Goal: Information Seeking & Learning: Check status

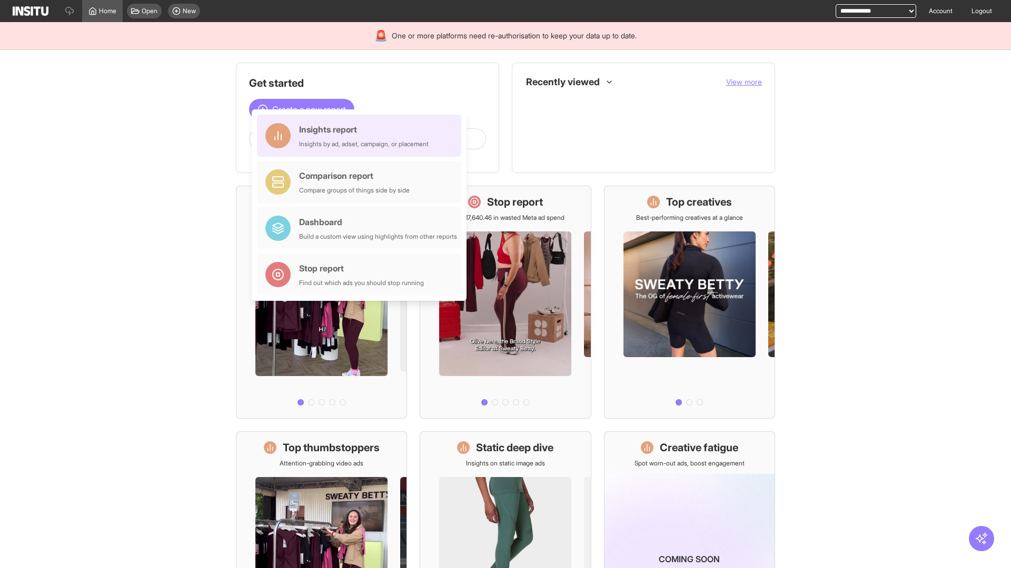
click at [362, 136] on div "Insights report Insights by ad, adset, campaign, or placement" at bounding box center [363, 135] width 129 height 25
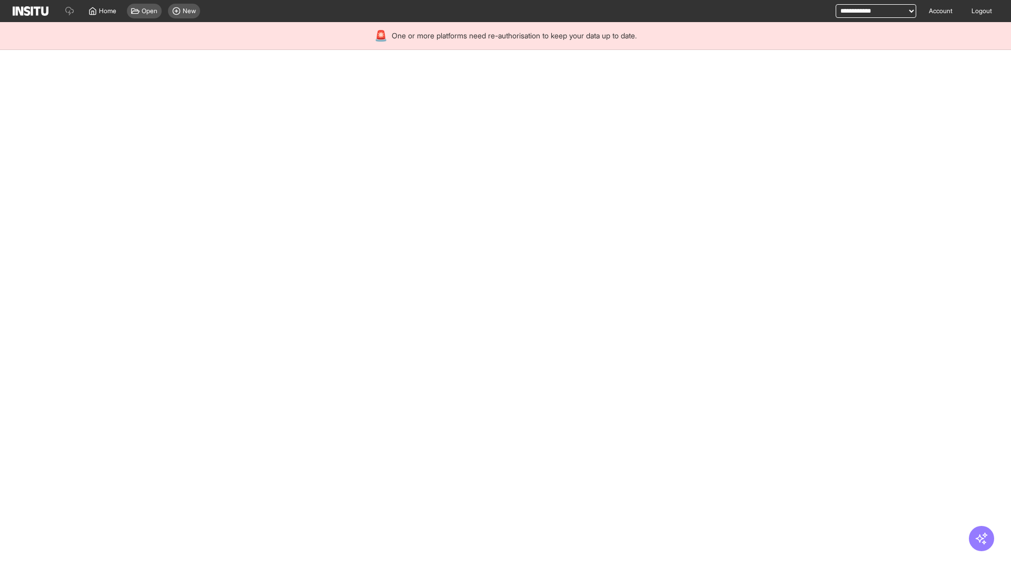
select select "**"
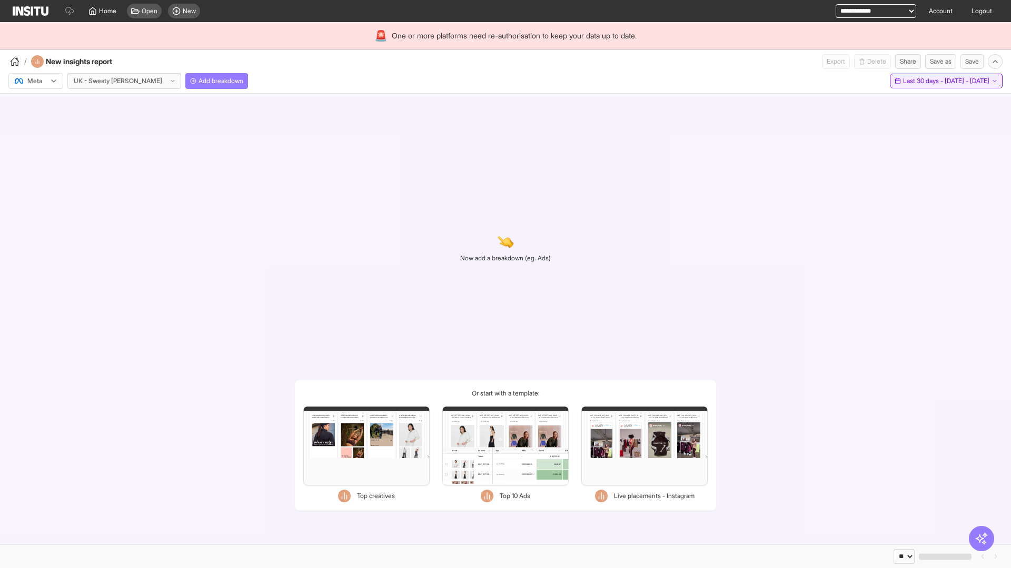
click at [923, 81] on span "Last 30 days - [DATE] - [DATE]" at bounding box center [946, 81] width 86 height 8
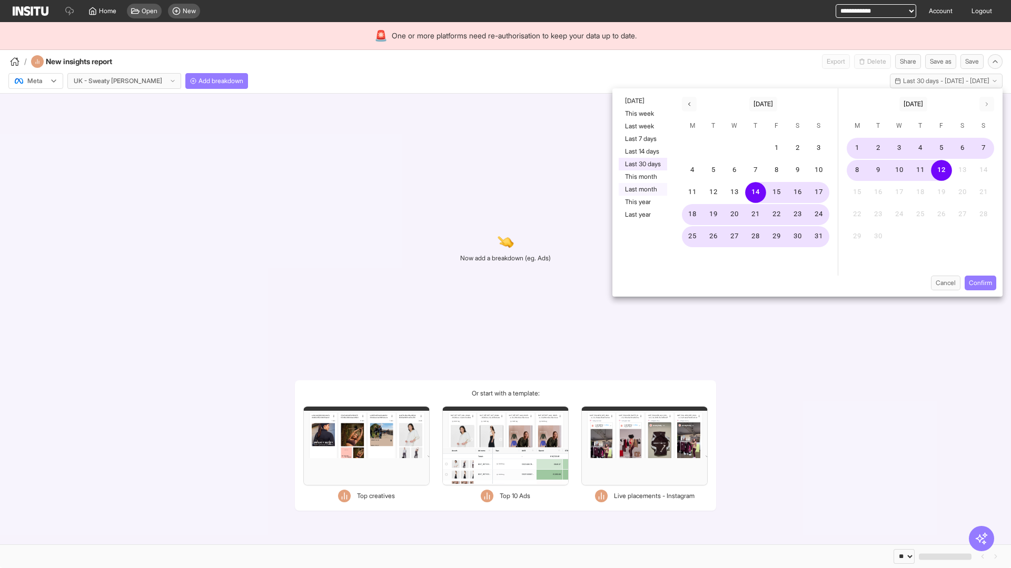
click at [642, 189] on button "Last month" at bounding box center [642, 189] width 48 height 13
